Goal: Check status: Verify the current state of an ongoing process or item

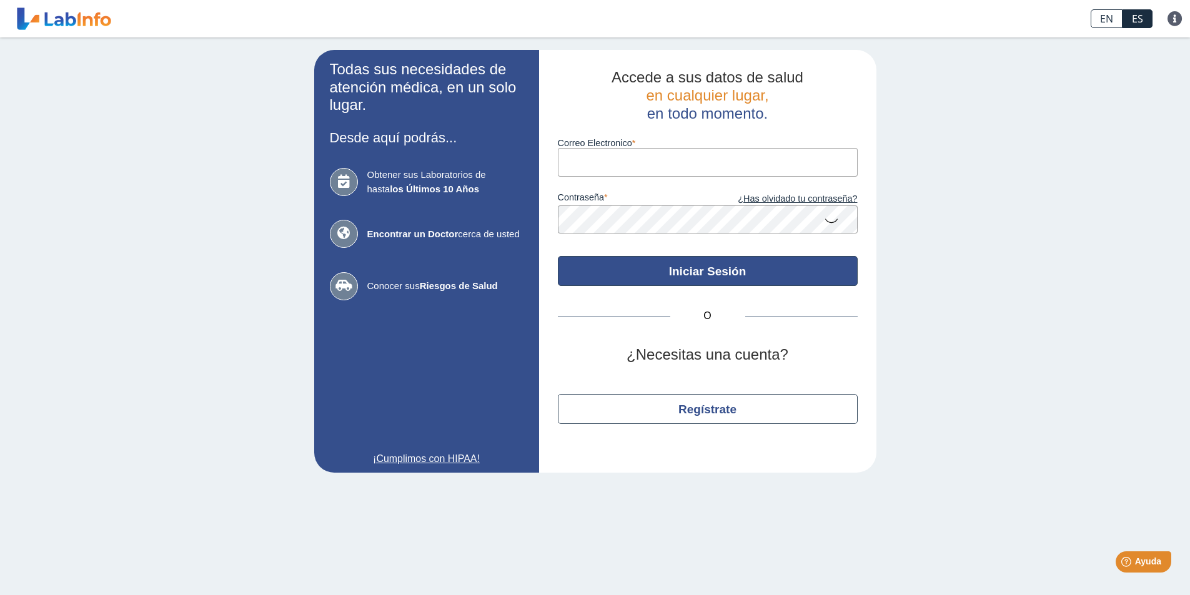
type input "[EMAIL_ADDRESS][DOMAIN_NAME]"
click at [710, 270] on button "Iniciar Sesión" at bounding box center [708, 271] width 300 height 30
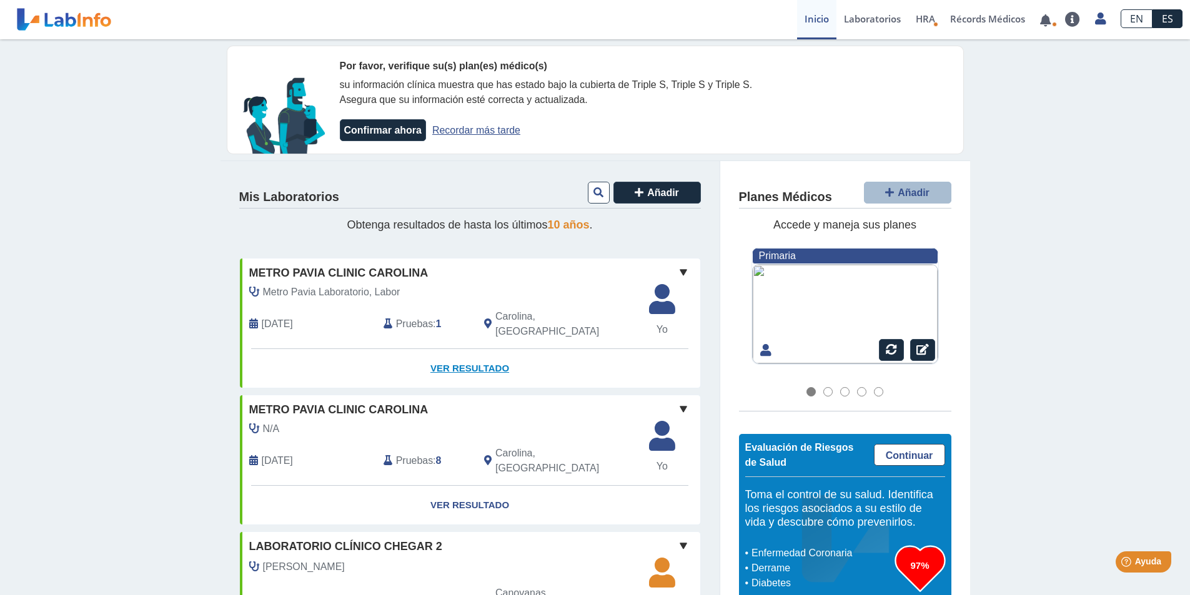
click at [459, 353] on link "Ver Resultado" at bounding box center [470, 368] width 460 height 39
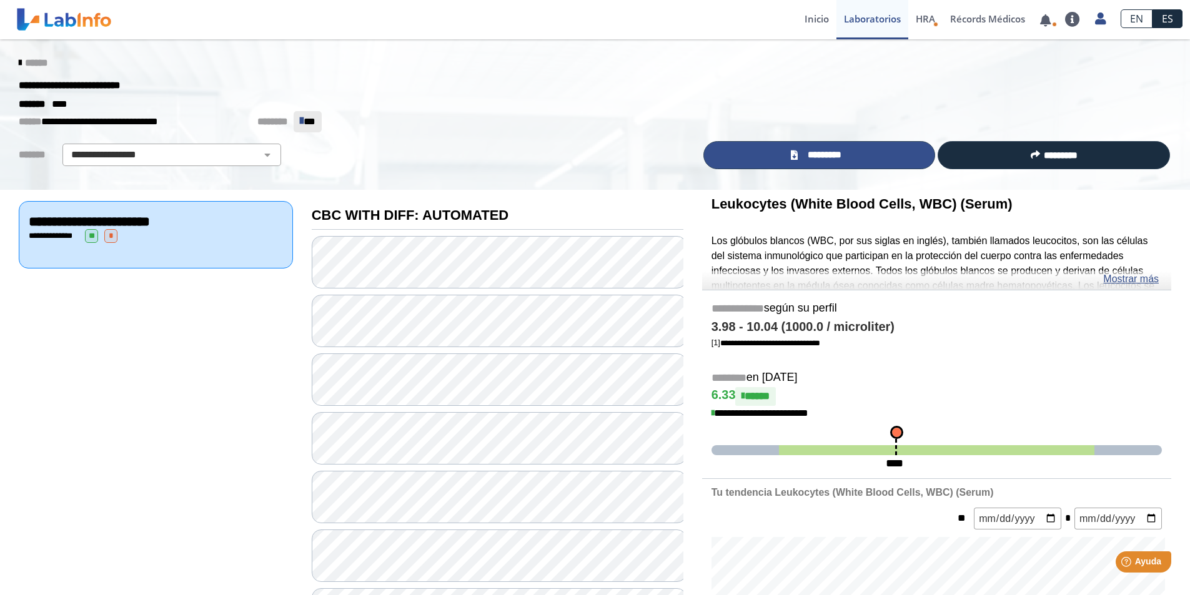
click at [829, 155] on span "*********" at bounding box center [824, 155] width 46 height 14
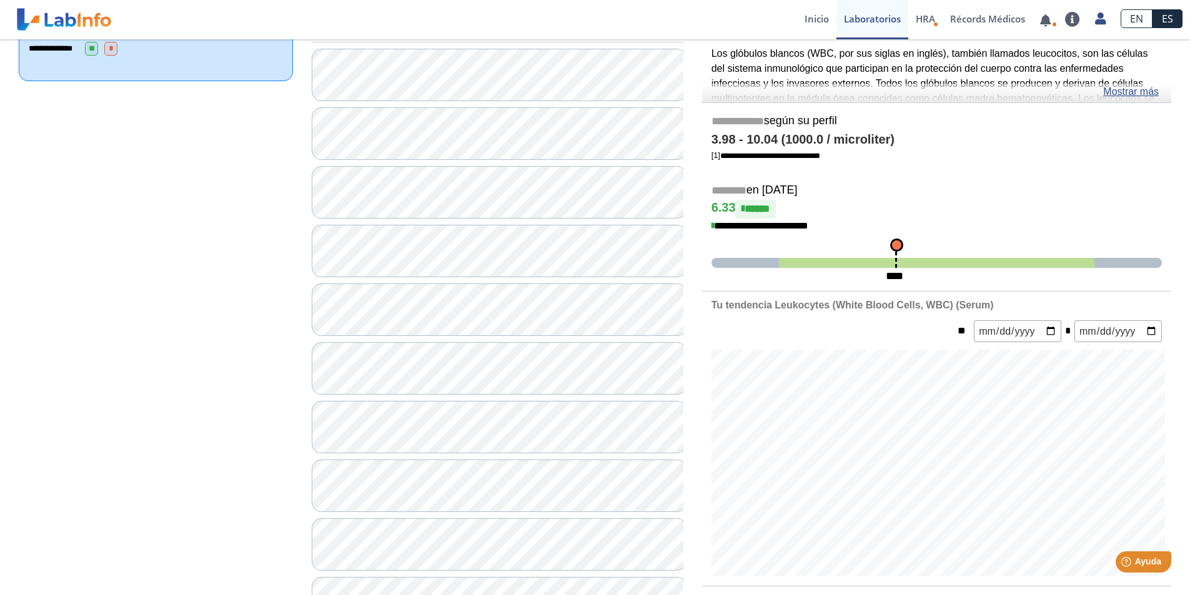
scroll to position [437, 0]
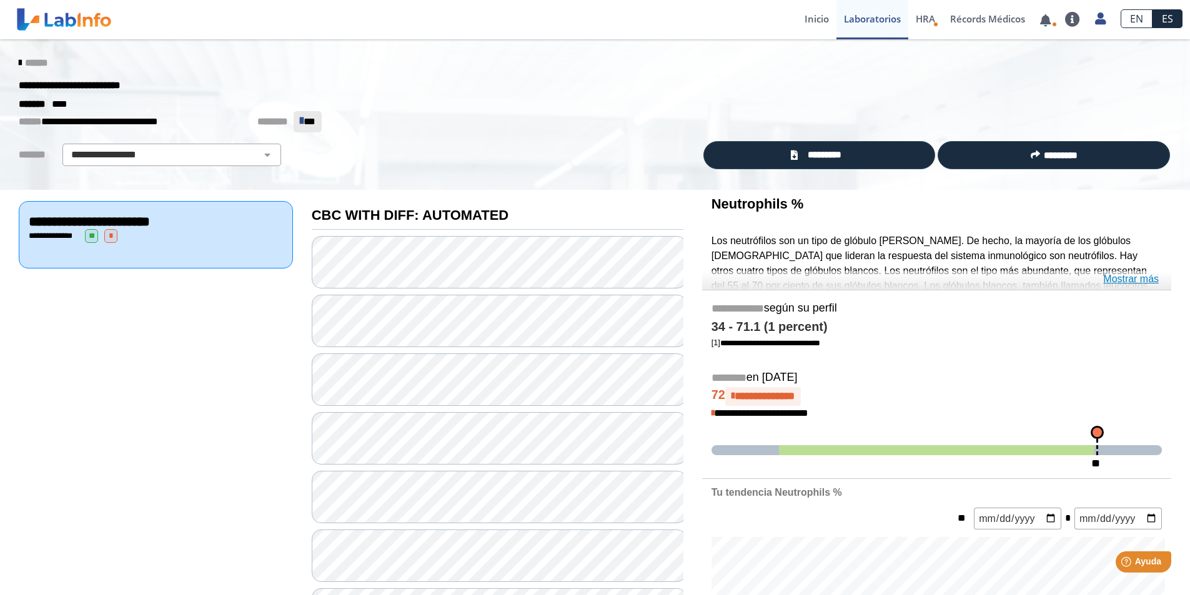
click at [1142, 277] on link "Mostrar más" at bounding box center [1131, 279] width 56 height 15
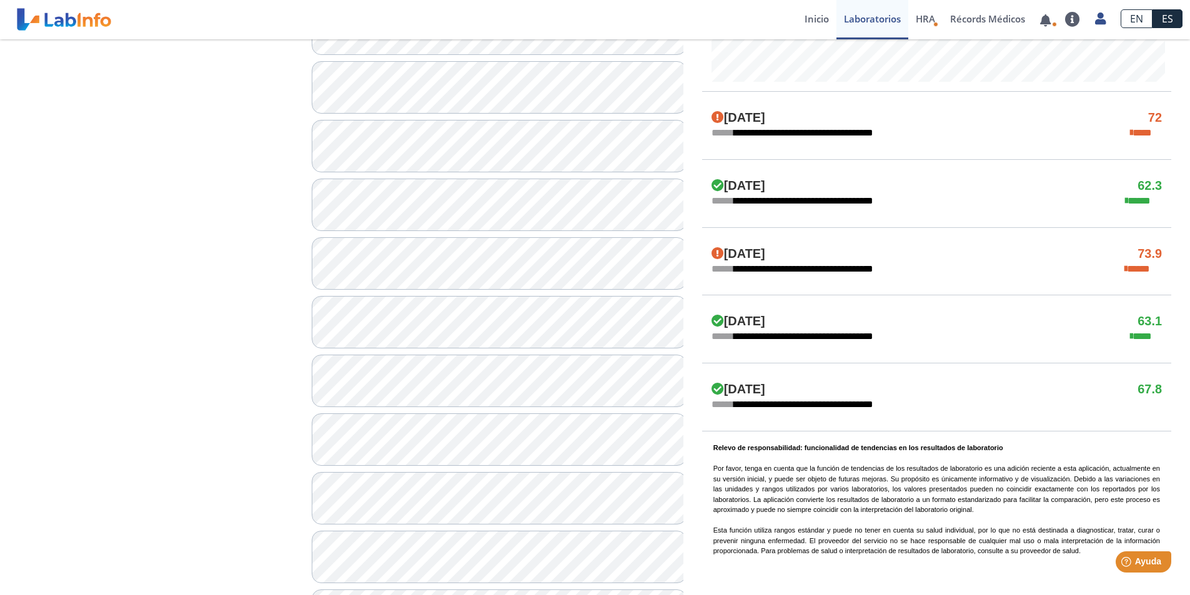
scroll to position [770, 0]
